Goal: Transaction & Acquisition: Purchase product/service

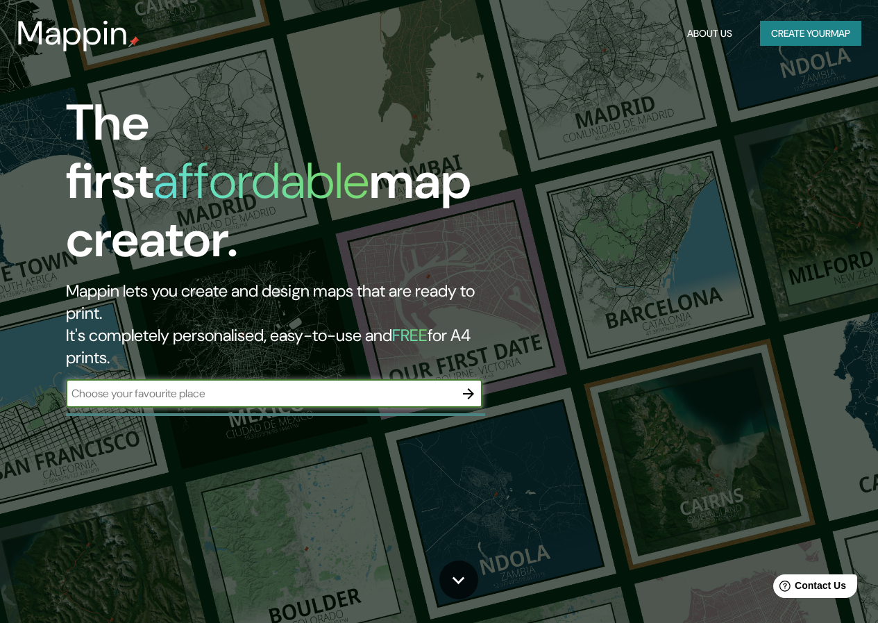
click at [174, 385] on input "text" at bounding box center [260, 393] width 389 height 16
type input "lima"
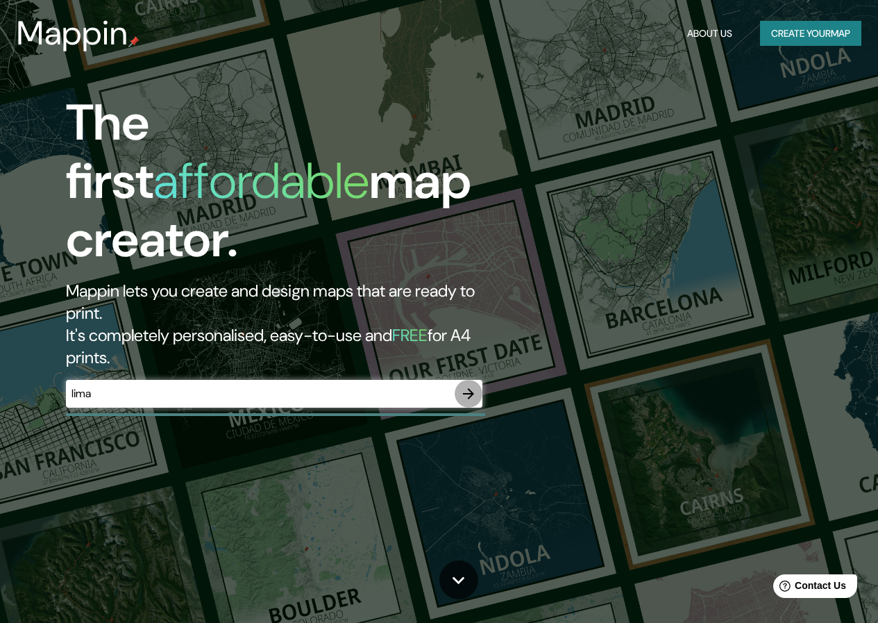
click at [471, 388] on icon "button" at bounding box center [468, 393] width 11 height 11
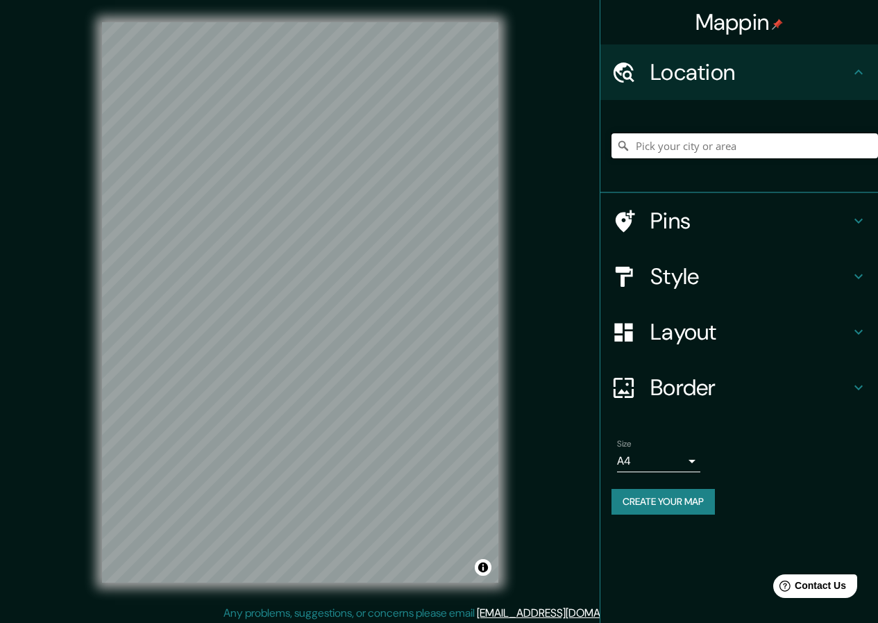
click at [690, 146] on input "Pick your city or area" at bounding box center [745, 145] width 267 height 25
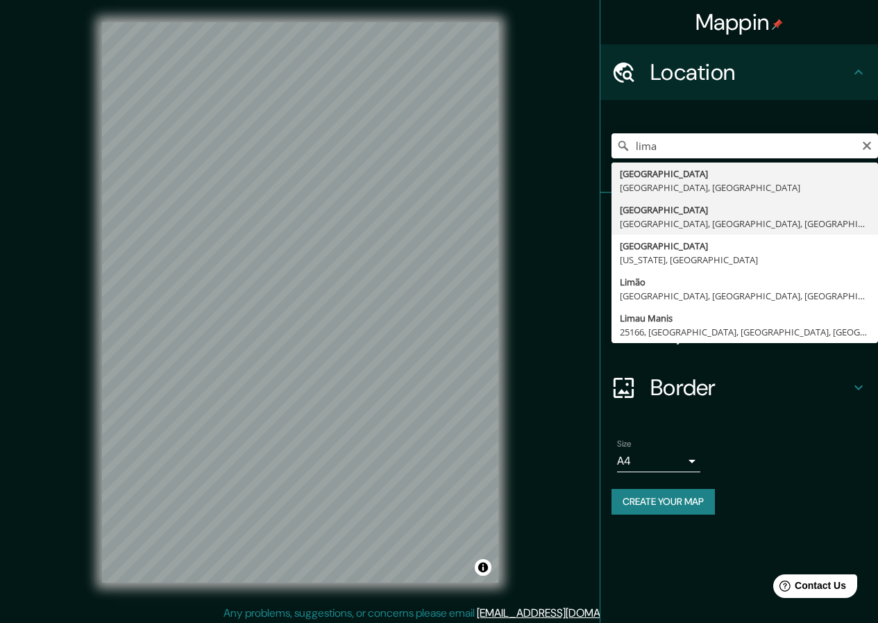
type input "[GEOGRAPHIC_DATA], [GEOGRAPHIC_DATA], [GEOGRAPHIC_DATA], [GEOGRAPHIC_DATA]"
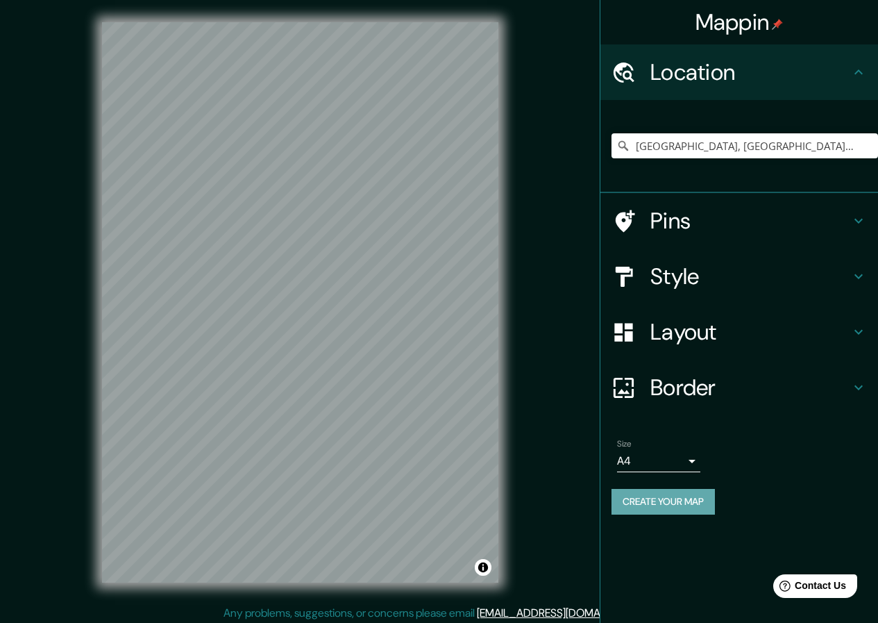
click at [653, 502] on button "Create your map" at bounding box center [663, 502] width 103 height 26
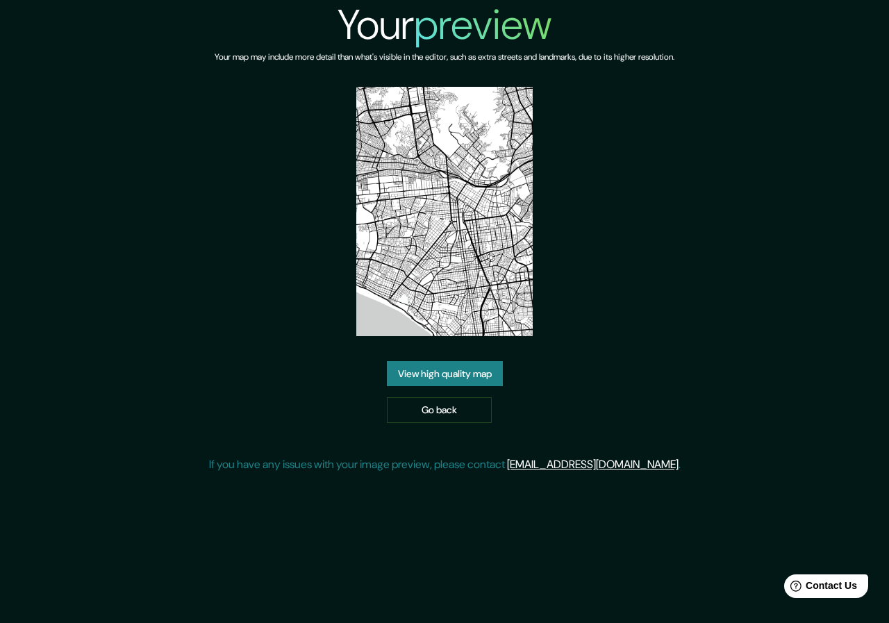
click at [449, 371] on link "View high quality map" at bounding box center [445, 374] width 116 height 26
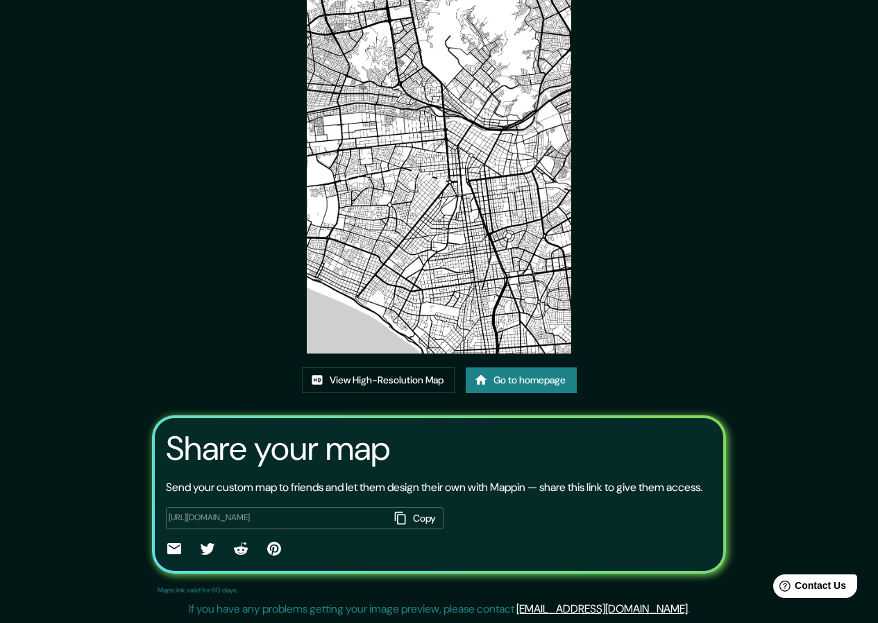
scroll to position [98, 0]
click at [510, 367] on link "Go to homepage" at bounding box center [521, 380] width 111 height 26
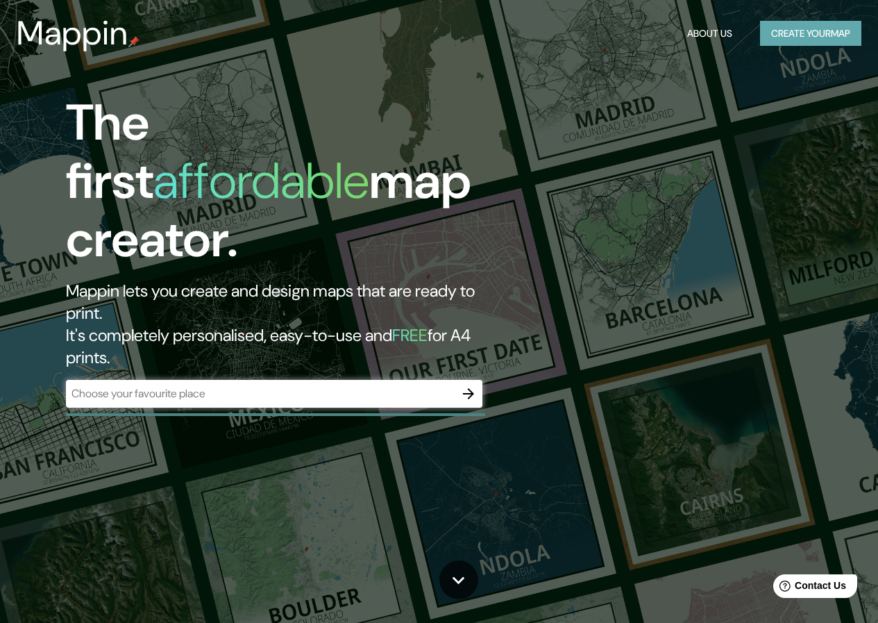
click at [819, 40] on button "Create your map" at bounding box center [810, 34] width 101 height 26
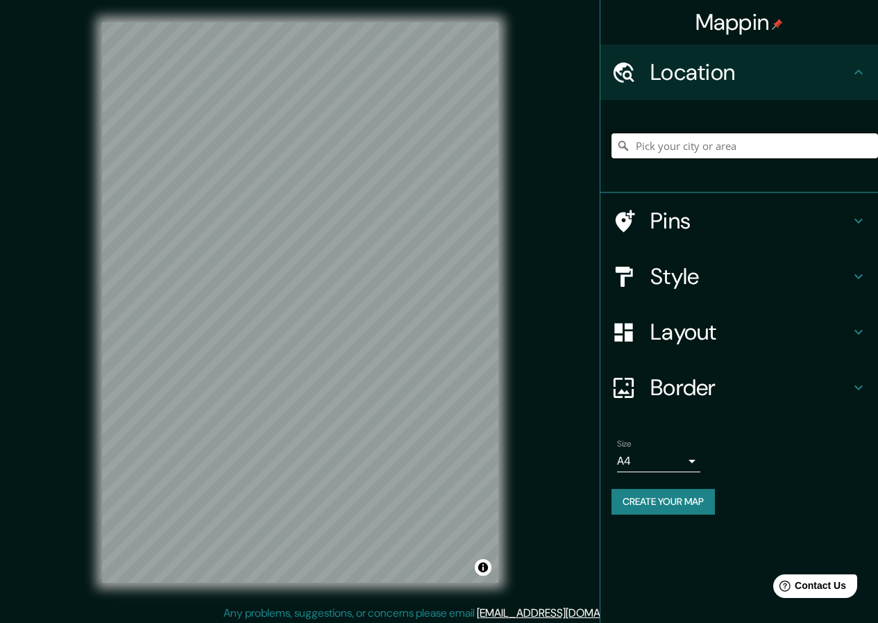
click at [674, 144] on input "Pick your city or area" at bounding box center [745, 145] width 267 height 25
type input "Piura, Departamento de Piura, Perú"
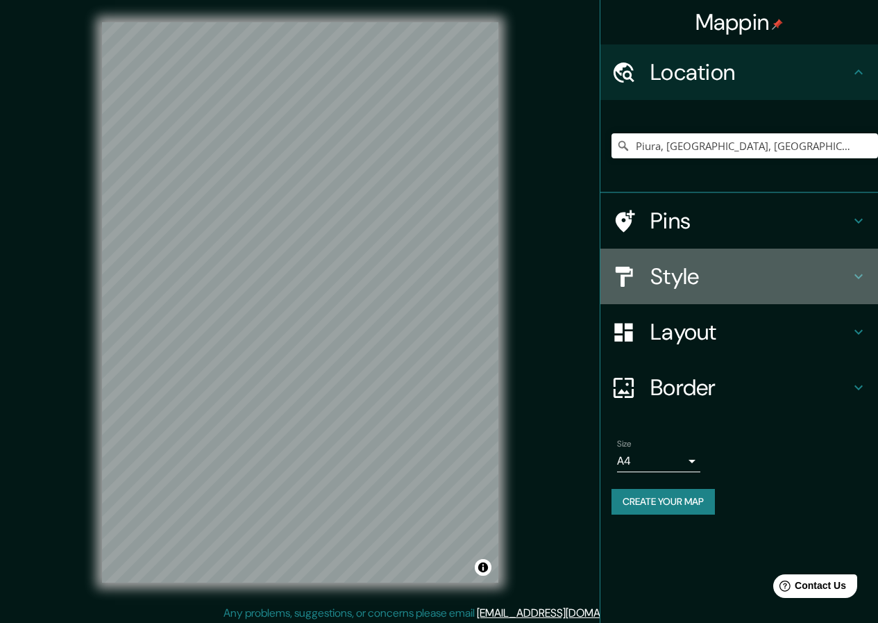
click at [844, 276] on h4 "Style" at bounding box center [751, 276] width 200 height 28
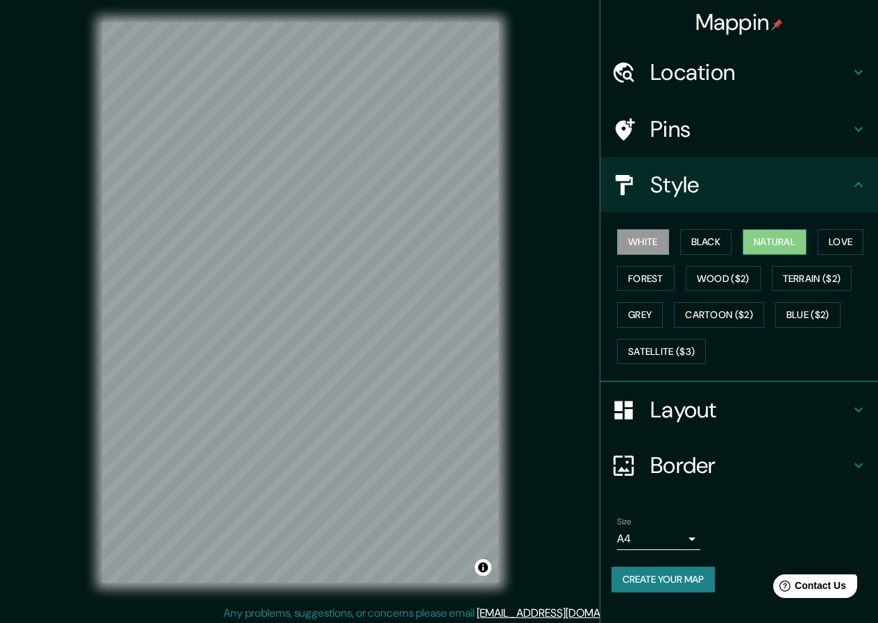
click at [794, 238] on button "Natural" at bounding box center [775, 242] width 64 height 26
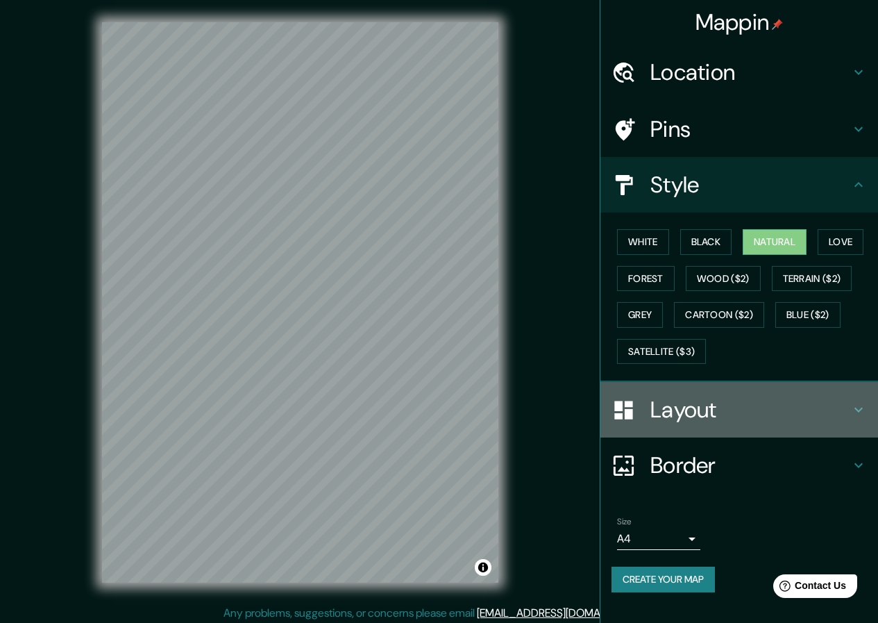
click at [774, 401] on h4 "Layout" at bounding box center [751, 410] width 200 height 28
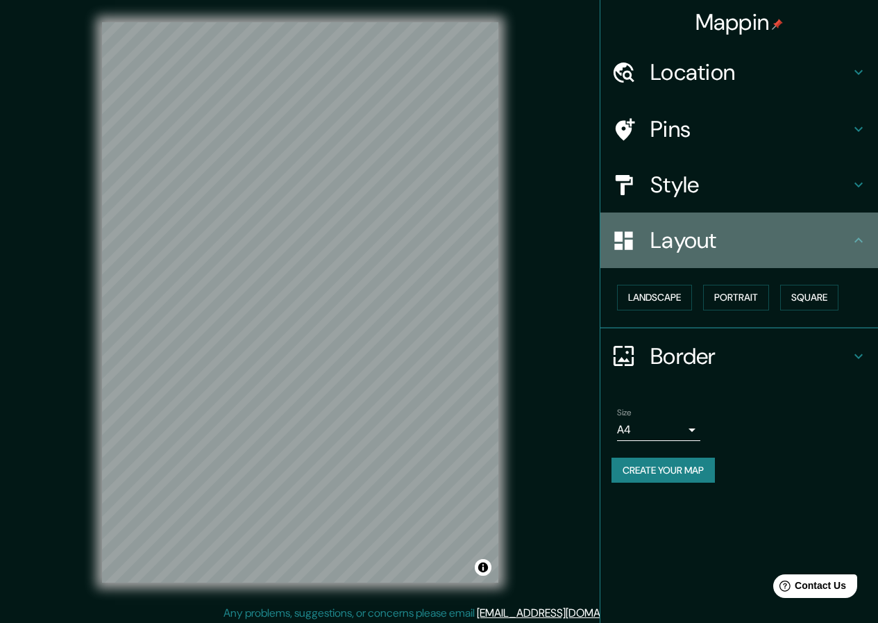
click at [758, 249] on h4 "Layout" at bounding box center [751, 240] width 200 height 28
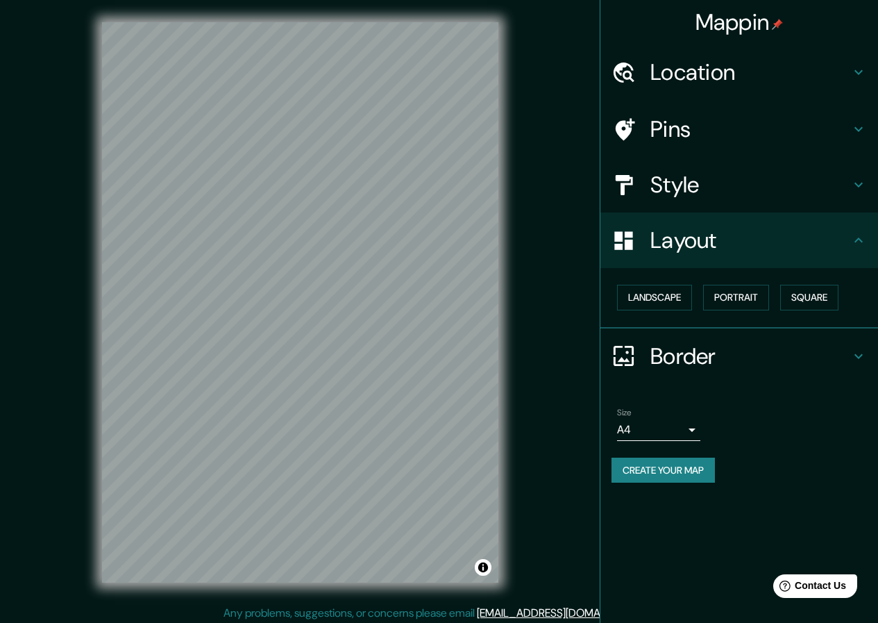
click at [858, 239] on icon at bounding box center [859, 239] width 8 height 5
click at [794, 295] on button "Square" at bounding box center [809, 298] width 58 height 26
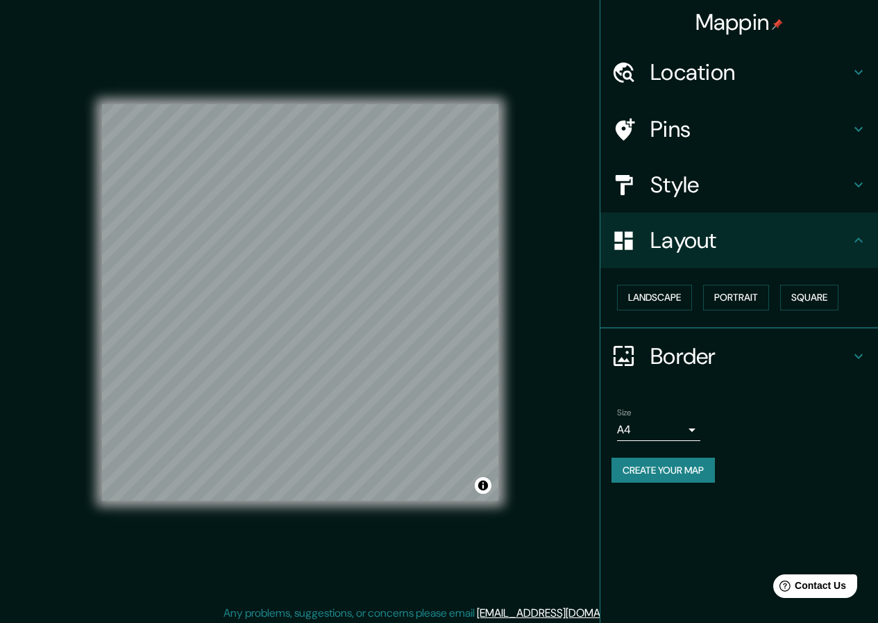
click at [666, 467] on button "Create your map" at bounding box center [663, 471] width 103 height 26
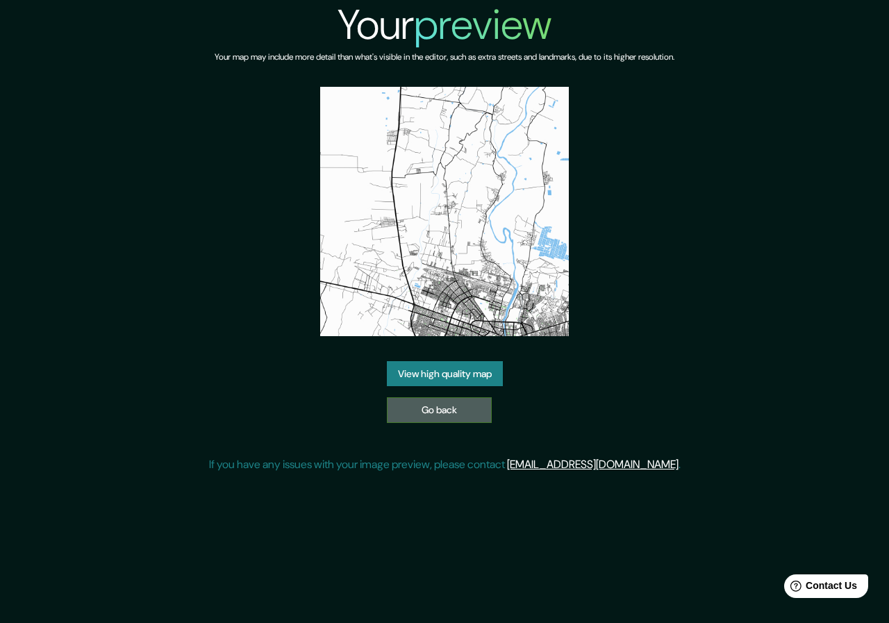
click at [421, 407] on link "Go back" at bounding box center [439, 410] width 105 height 26
